Goal: Answer question/provide support: Share knowledge or assist other users

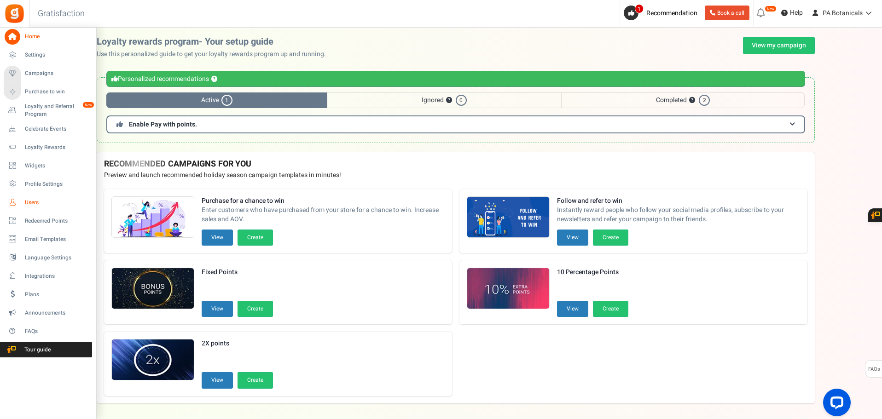
click at [31, 203] on span "Users" at bounding box center [57, 203] width 64 height 8
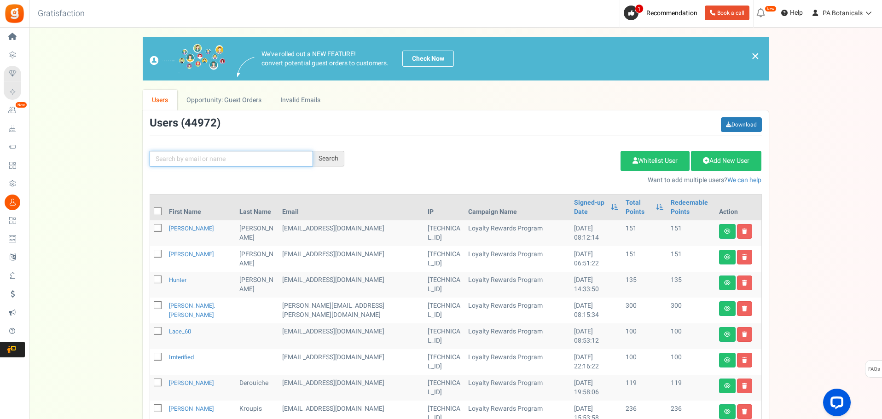
click at [282, 159] on input "text" at bounding box center [231, 159] width 163 height 16
paste input "[EMAIL_ADDRESS][DOMAIN_NAME]"
type input "[EMAIL_ADDRESS][DOMAIN_NAME]"
click at [335, 155] on div "Search" at bounding box center [328, 159] width 31 height 16
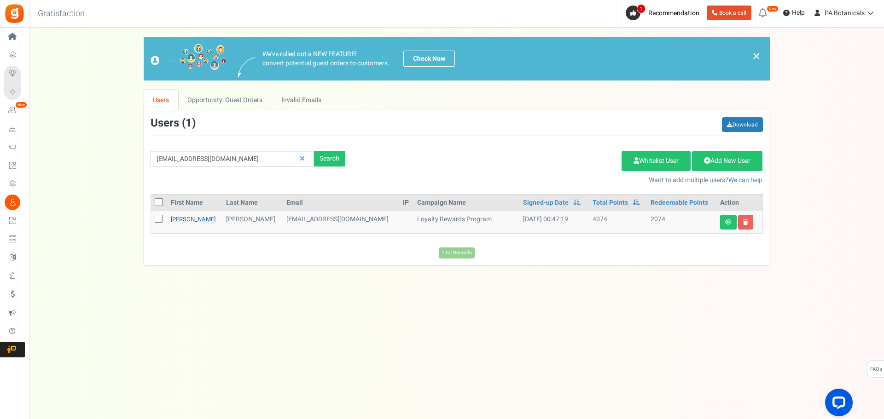
click at [180, 216] on link "[PERSON_NAME]" at bounding box center [193, 219] width 45 height 9
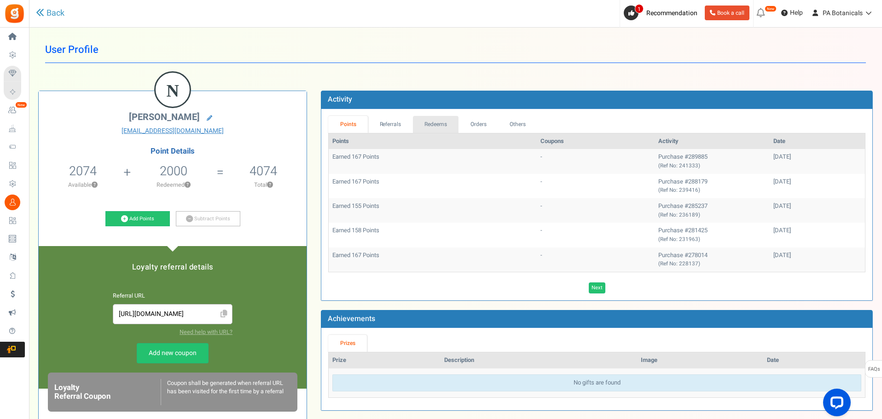
click at [434, 129] on link "Redeems" at bounding box center [436, 124] width 46 height 17
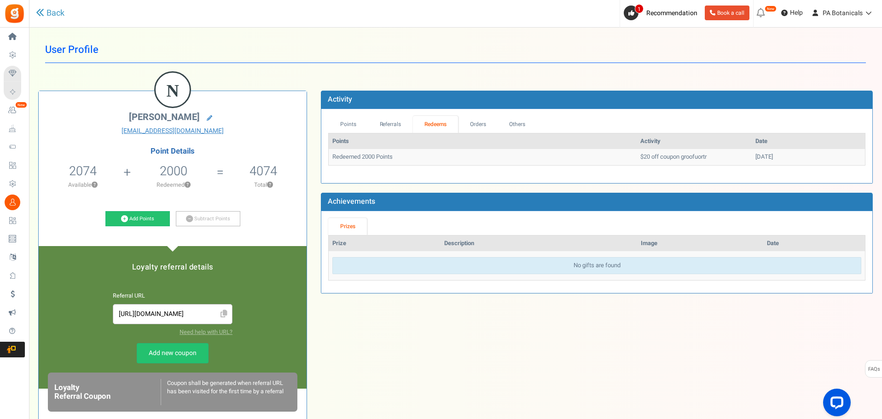
click at [657, 152] on td "$20 off coupon groofuortr" at bounding box center [693, 157] width 115 height 16
copy td "groofuortr"
click at [143, 216] on link "Add Points" at bounding box center [137, 219] width 64 height 16
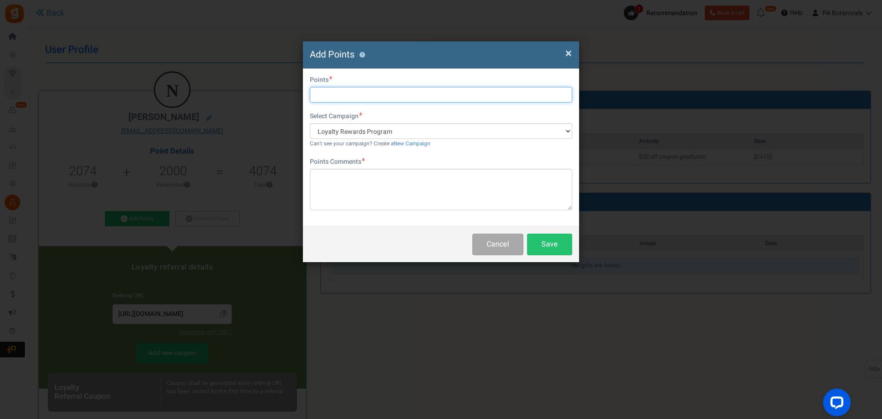
click at [457, 95] on input "text" at bounding box center [441, 95] width 262 height 16
type input "2000"
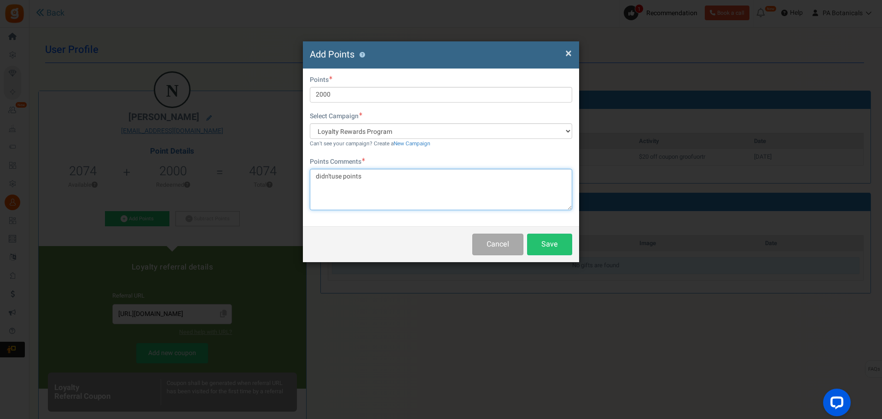
click at [330, 178] on textarea "didn'tuse points" at bounding box center [441, 189] width 262 height 41
type textarea "didn't use points"
click at [568, 242] on button "Save" at bounding box center [549, 245] width 45 height 22
